Goal: Information Seeking & Learning: Learn about a topic

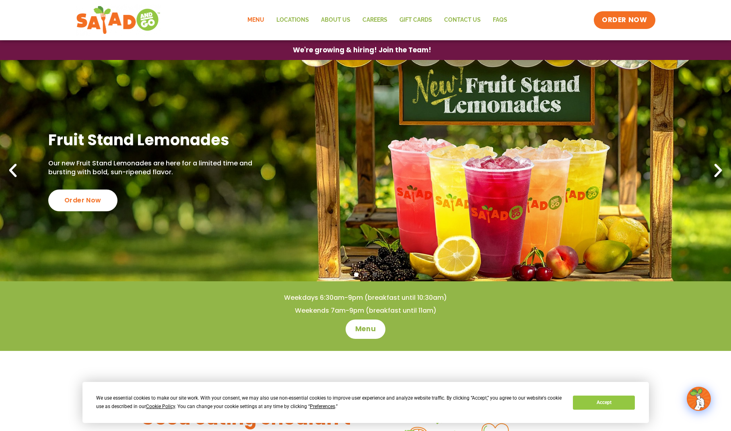
click at [258, 19] on link "Menu" at bounding box center [255, 20] width 29 height 19
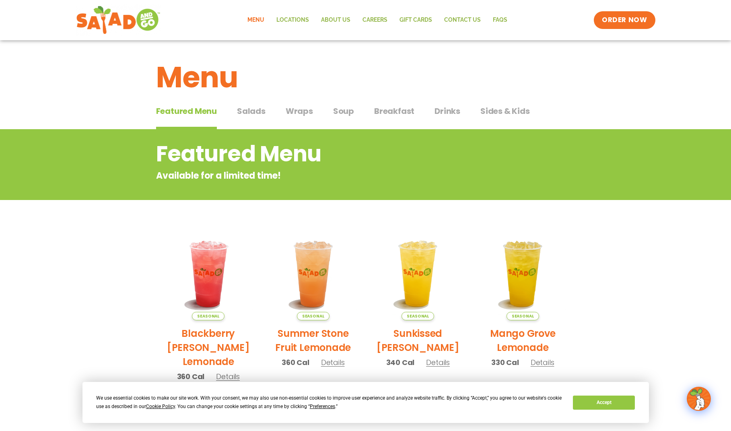
click at [257, 111] on span "Salads" at bounding box center [251, 111] width 29 height 12
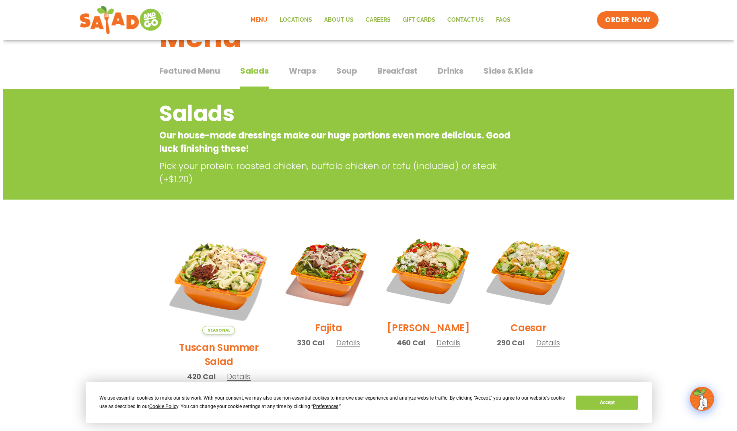
scroll to position [80, 0]
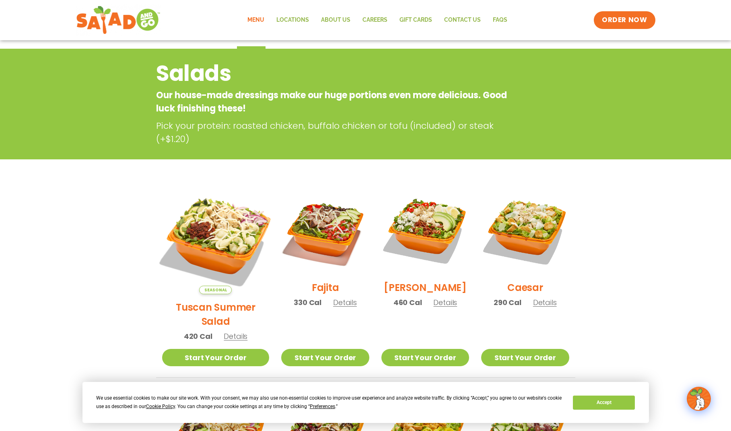
click at [222, 238] on img at bounding box center [216, 240] width 126 height 126
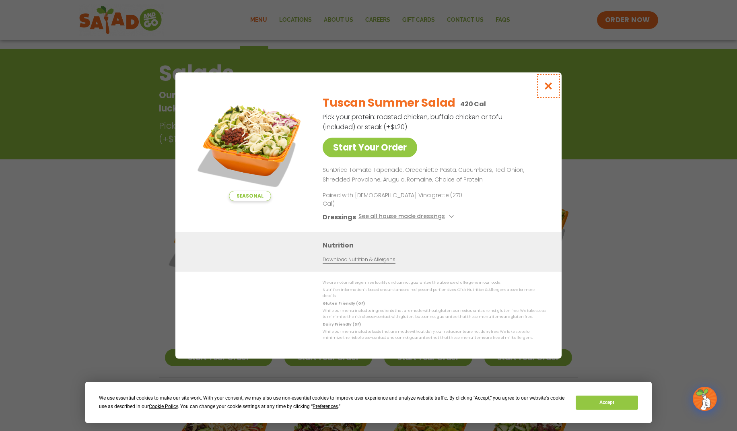
click at [548, 90] on icon "Close modal" at bounding box center [549, 86] width 10 height 8
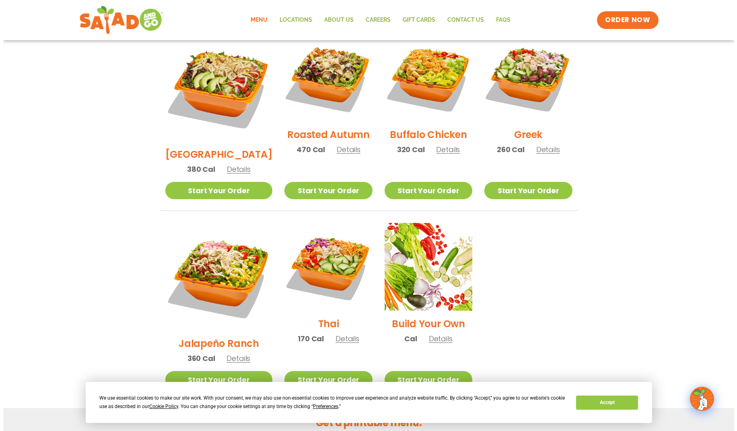
scroll to position [451, 0]
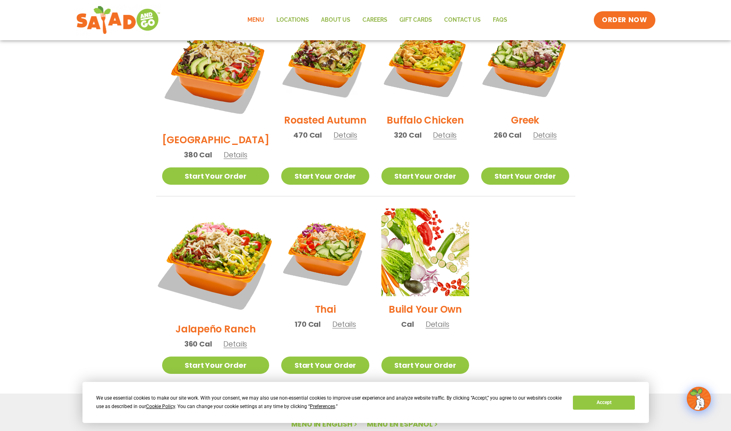
click at [228, 233] on img at bounding box center [216, 262] width 126 height 126
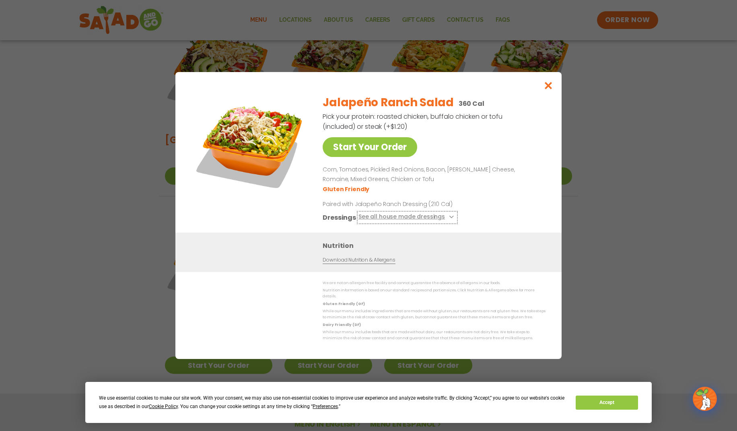
click at [449, 218] on icon at bounding box center [450, 216] width 3 height 3
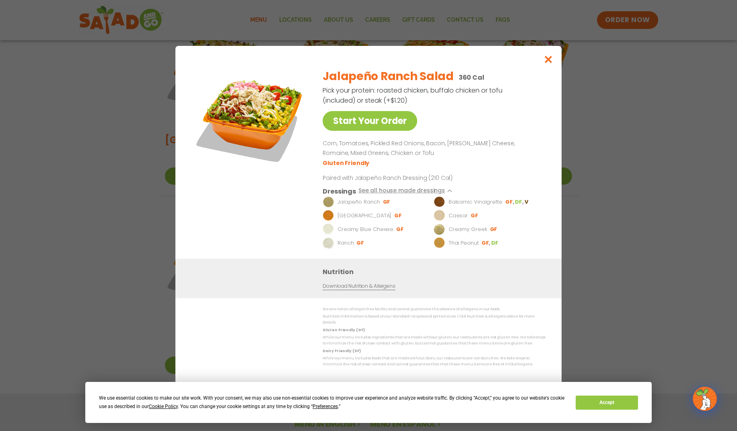
click at [342, 290] on link "Download Nutrition & Allergens" at bounding box center [359, 286] width 72 height 8
